Goal: Obtain resource: Download file/media

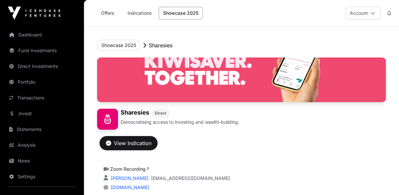
click at [148, 141] on div "View Indication" at bounding box center [129, 143] width 46 height 8
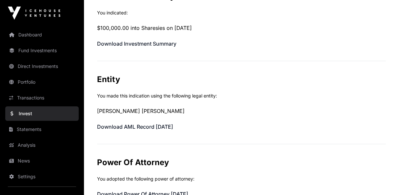
scroll to position [98, 0]
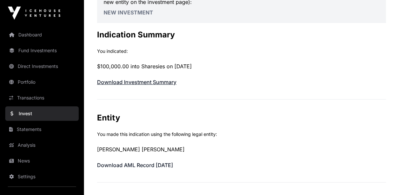
click at [140, 80] on link "Download Investment Summary" at bounding box center [136, 82] width 79 height 7
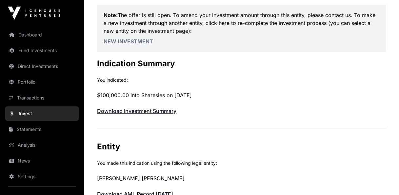
scroll to position [0, 0]
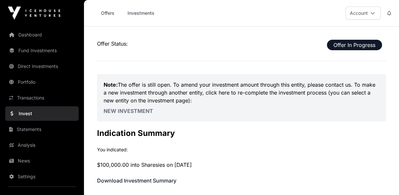
click at [141, 15] on link "Investments" at bounding box center [140, 13] width 35 height 12
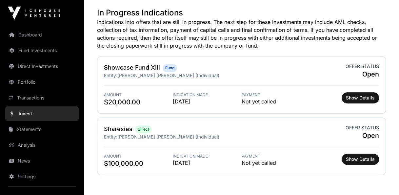
scroll to position [197, 0]
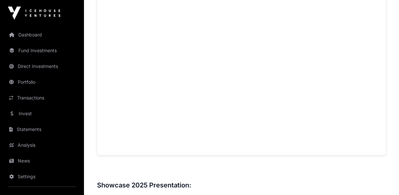
scroll to position [466, 0]
